Goal: Information Seeking & Learning: Learn about a topic

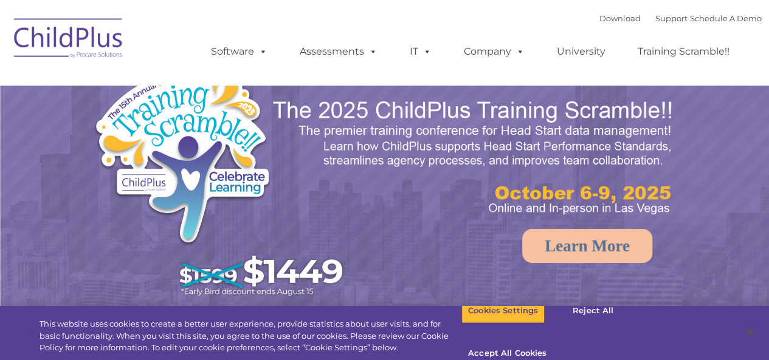
select select "MEDIUM"
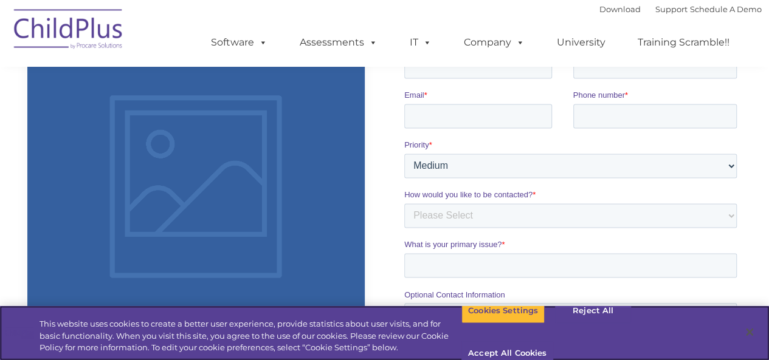
scroll to position [790, 0]
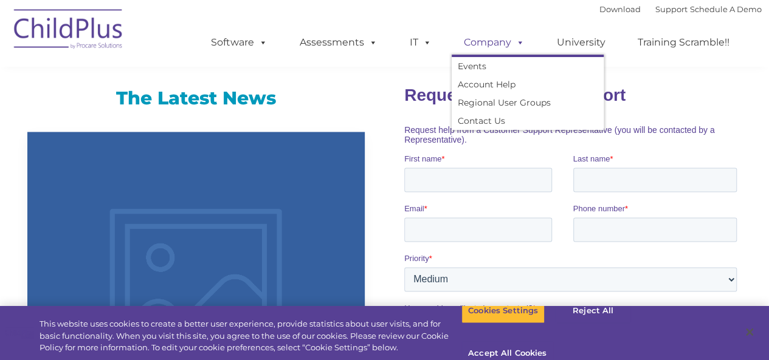
click at [496, 48] on link "Company" at bounding box center [493, 42] width 85 height 24
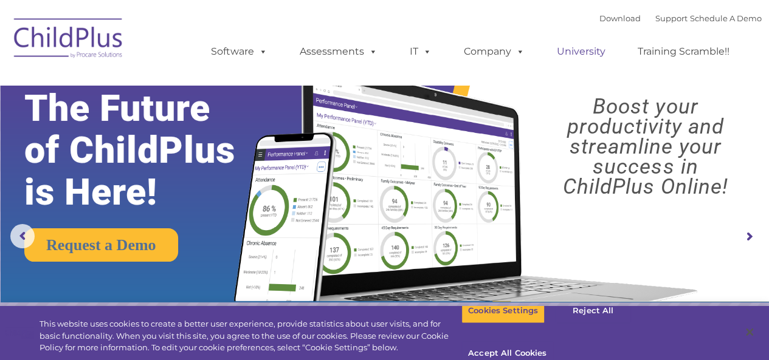
click at [585, 54] on link "University" at bounding box center [580, 51] width 73 height 24
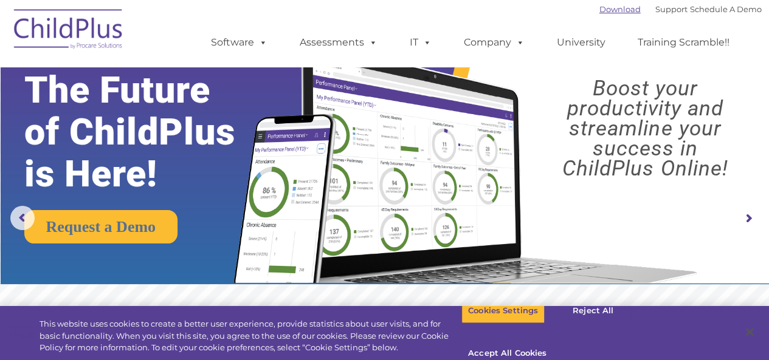
click at [599, 11] on link "Download" at bounding box center [619, 9] width 41 height 10
